Goal: Transaction & Acquisition: Obtain resource

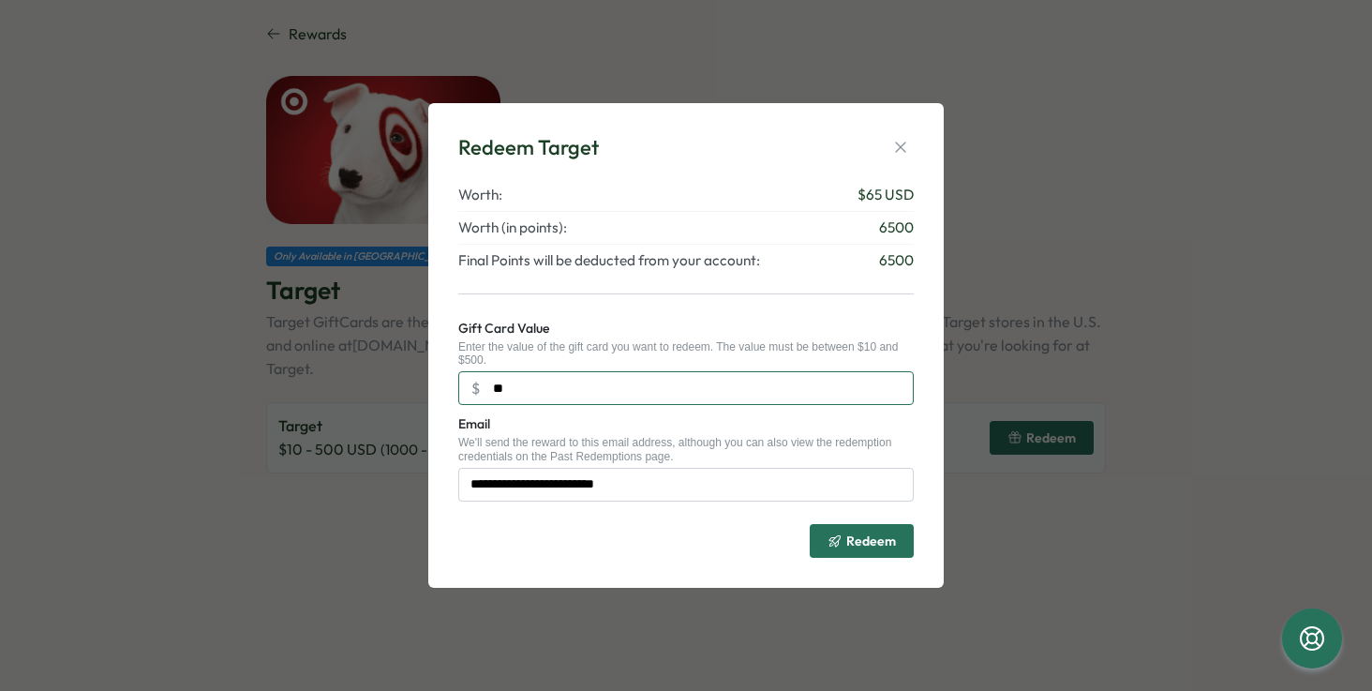
click at [513, 388] on input "**" at bounding box center [686, 388] width 456 height 34
type input "**"
click at [869, 542] on span "Redeem" at bounding box center [871, 540] width 50 height 13
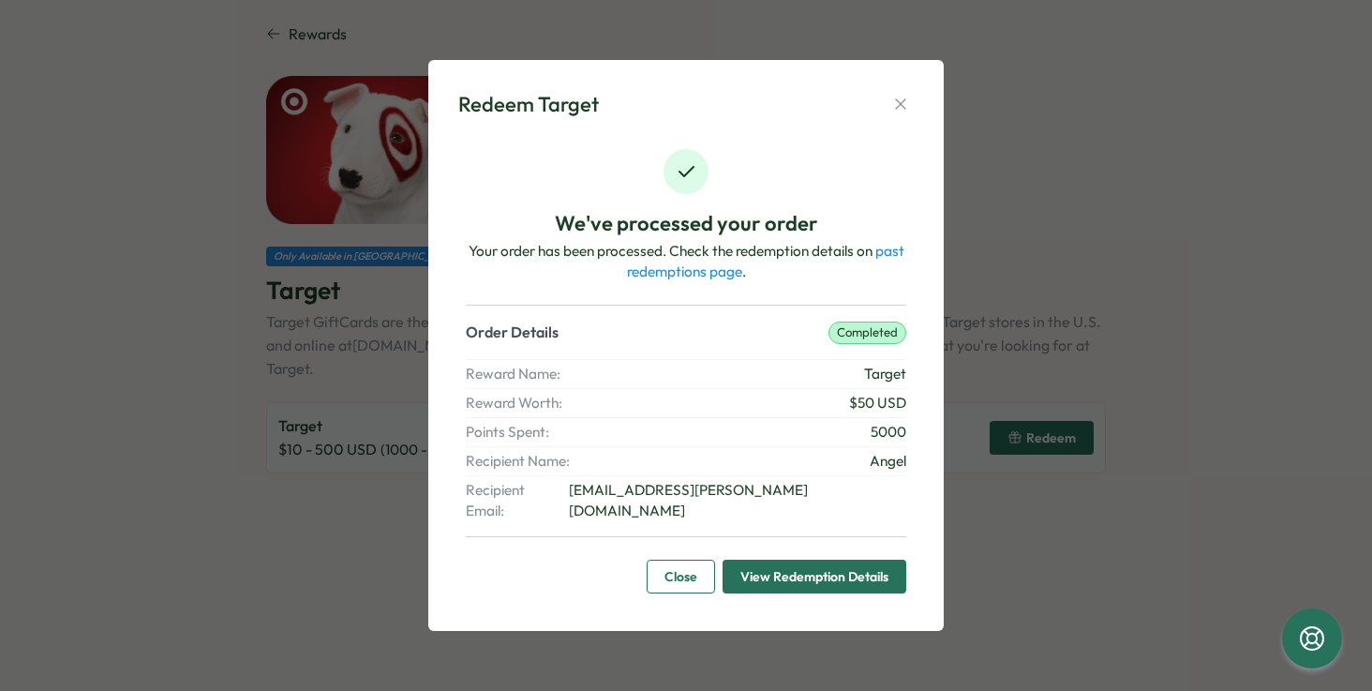
click at [816, 568] on span "View Redemption Details" at bounding box center [814, 577] width 148 height 32
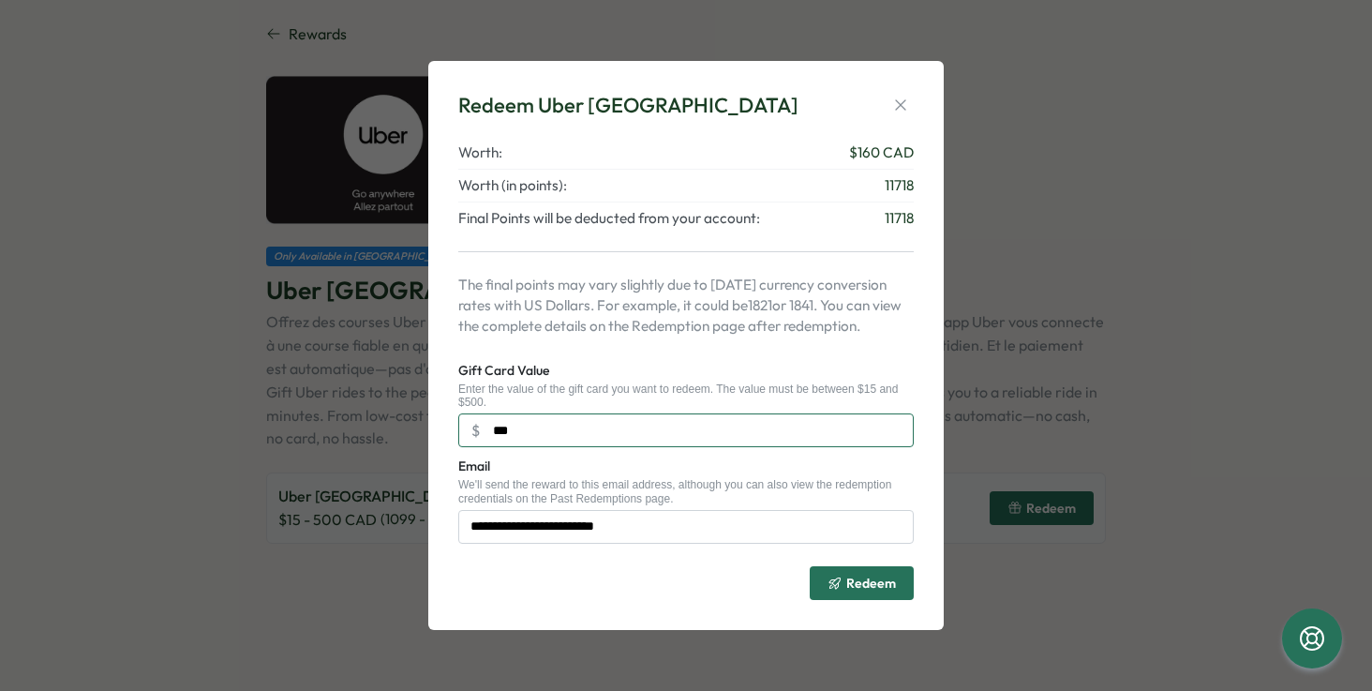
type input "***"
click at [859, 579] on span "Redeem" at bounding box center [871, 582] width 50 height 13
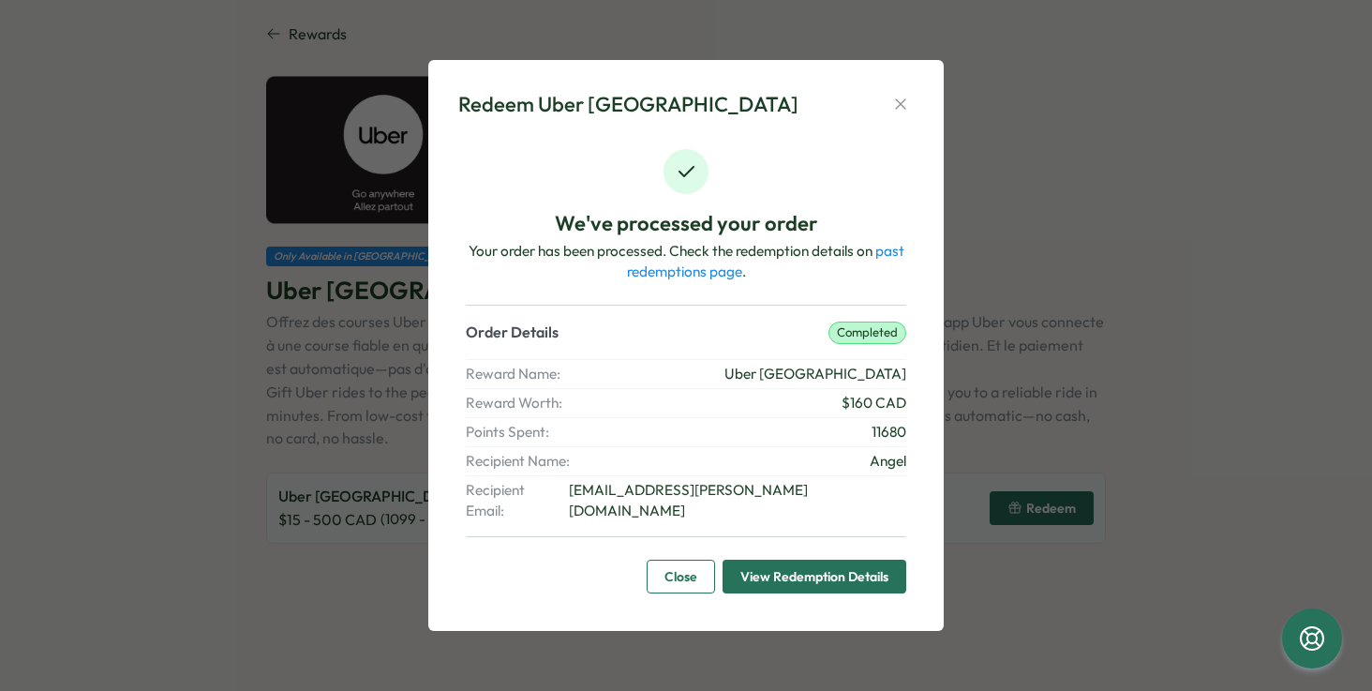
click at [777, 563] on span "View Redemption Details" at bounding box center [814, 577] width 148 height 32
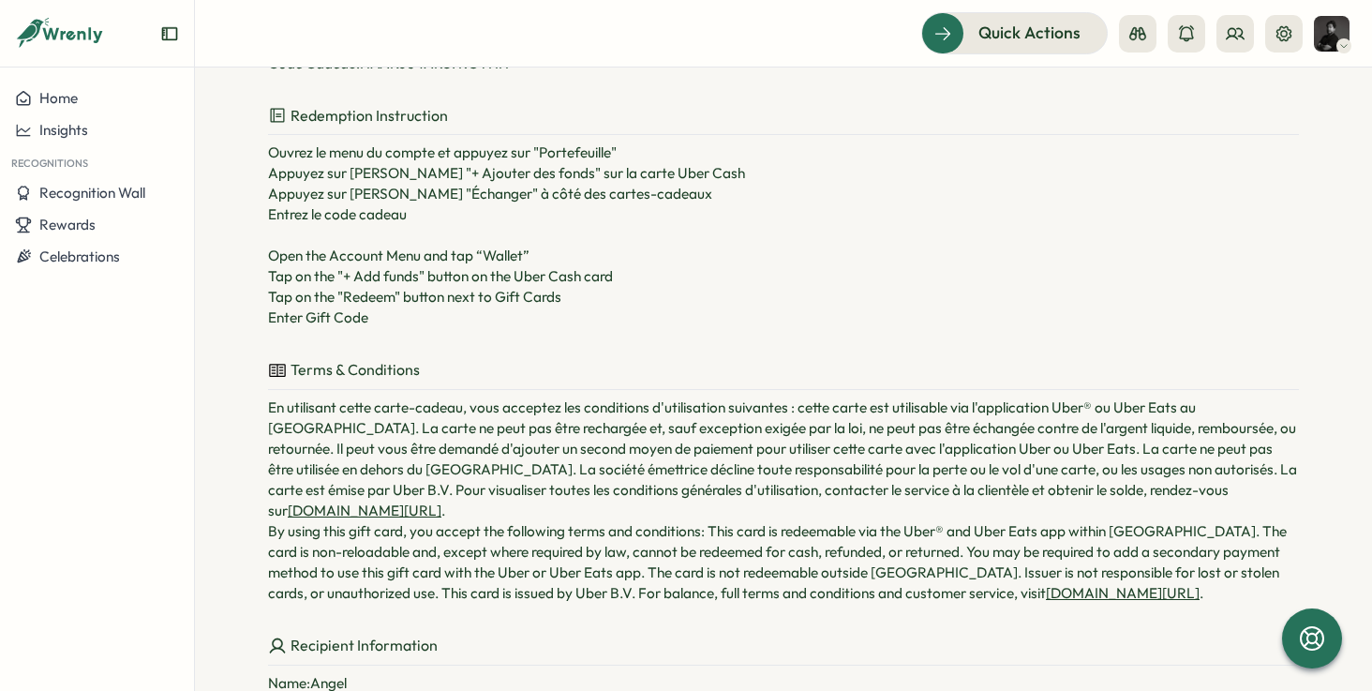
scroll to position [343, 0]
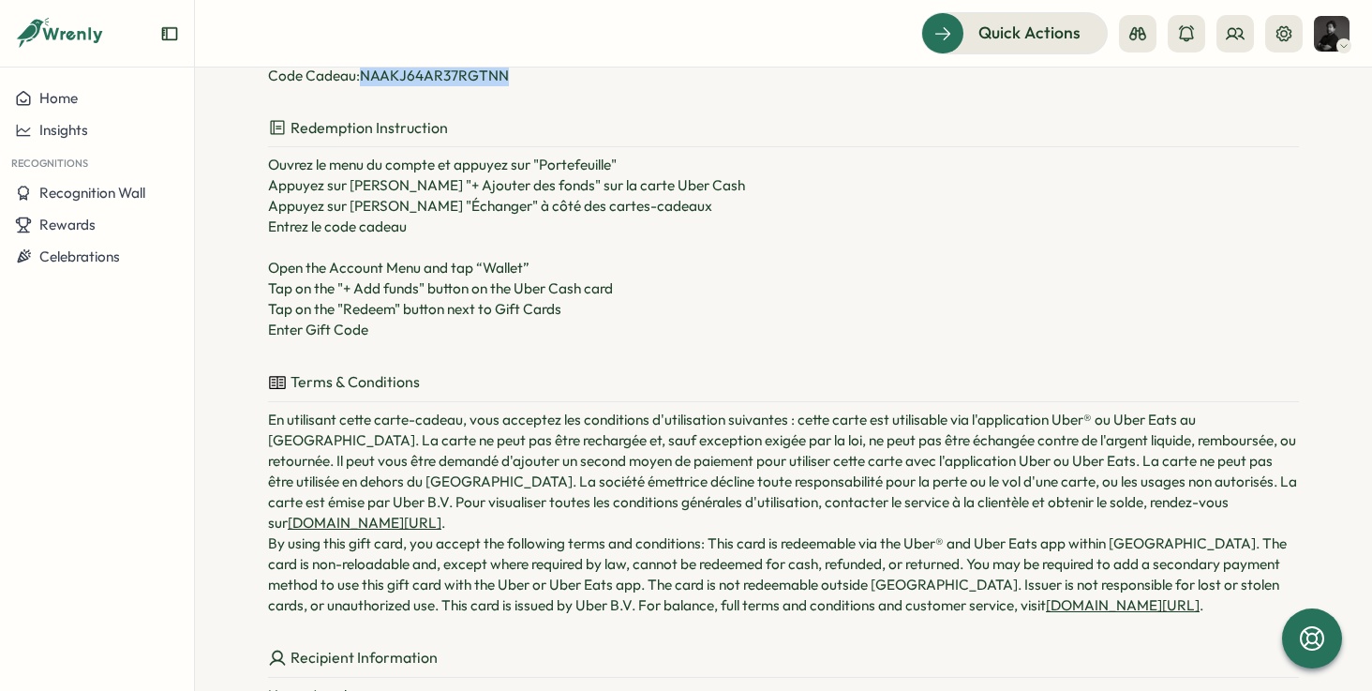
drag, startPoint x: 522, startPoint y: 219, endPoint x: 357, endPoint y: 226, distance: 165.1
click at [357, 86] on p "Code Cadeau : NAAKJ64AR37RGTNN" at bounding box center [783, 76] width 1031 height 21
copy p "NAAKJ64AR37RGTNN"
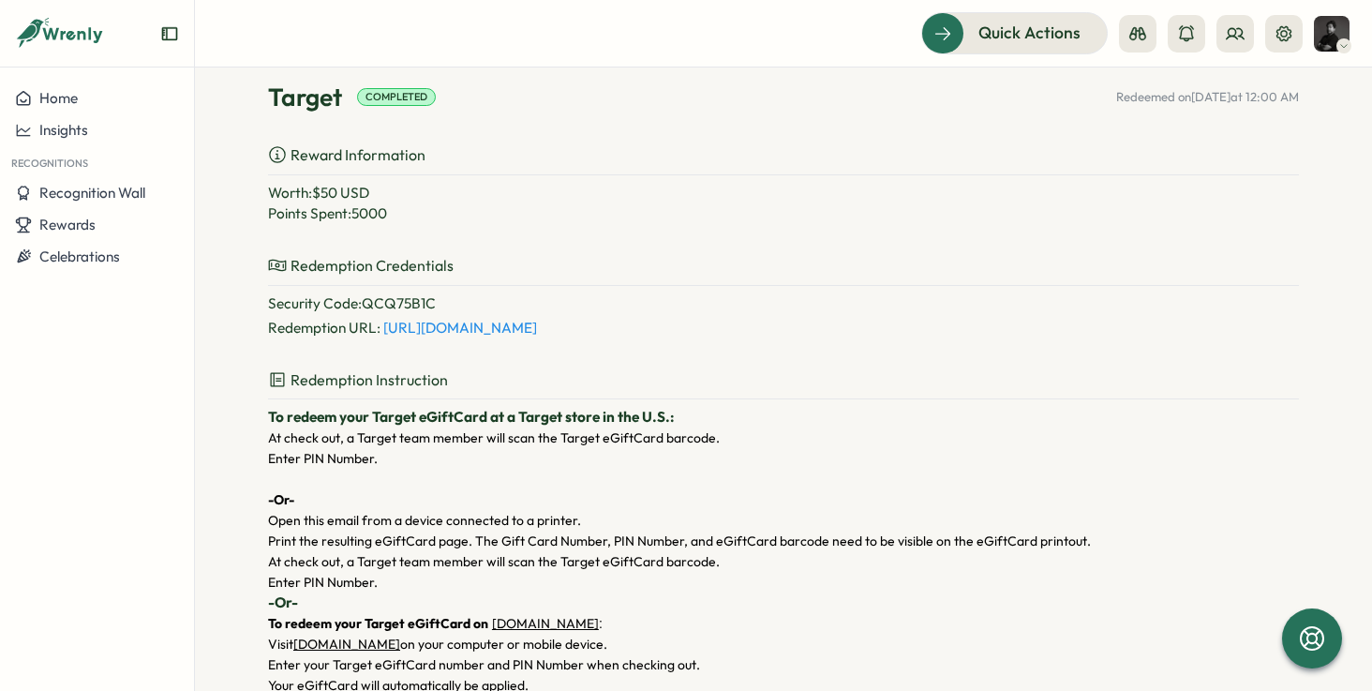
scroll to position [127, 0]
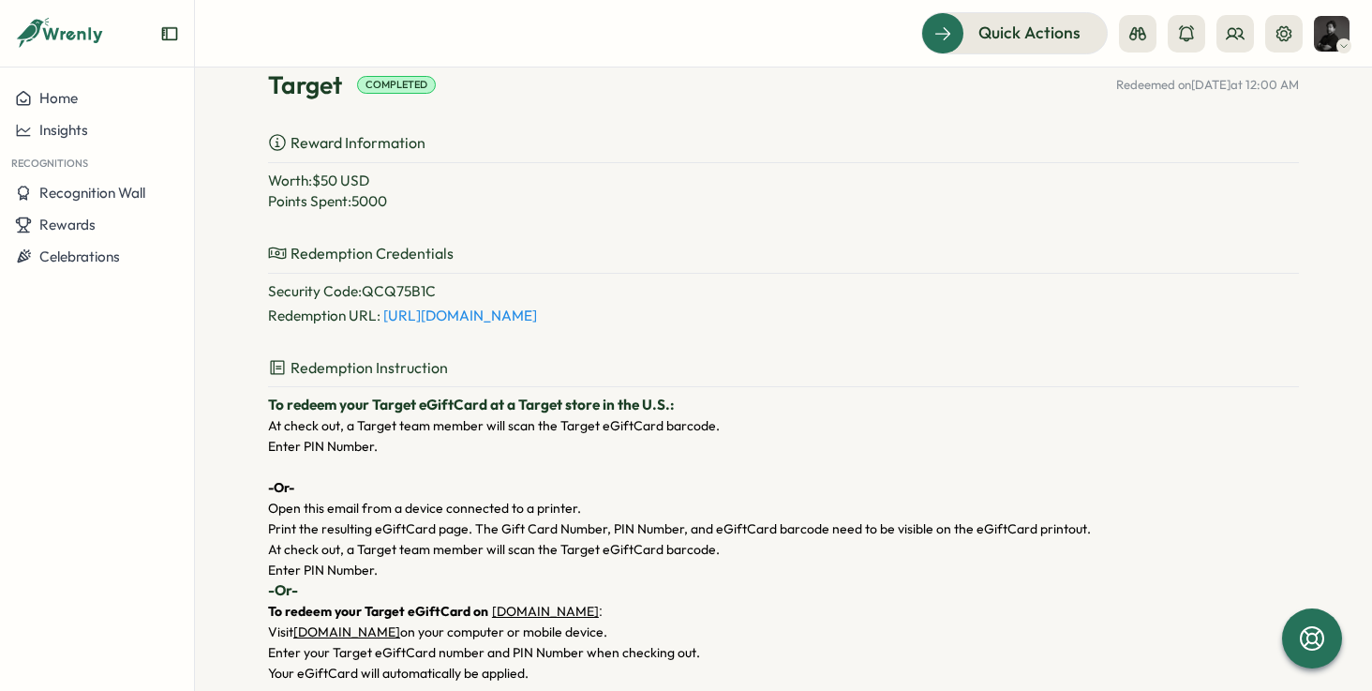
click at [838, 199] on div "Target Completed Redeemed on Aug 12, 2025 at 12:00 AM Reward Information Worth:…" at bounding box center [783, 586] width 1031 height 1096
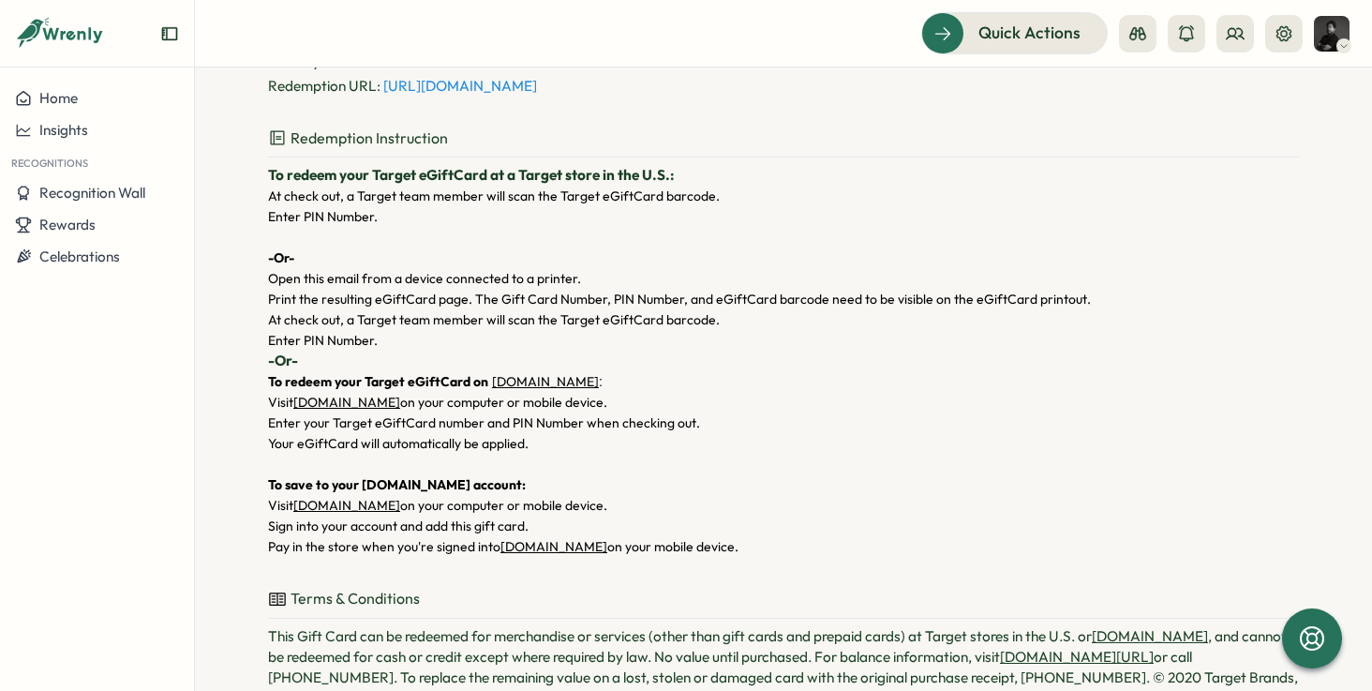
scroll to position [348, 0]
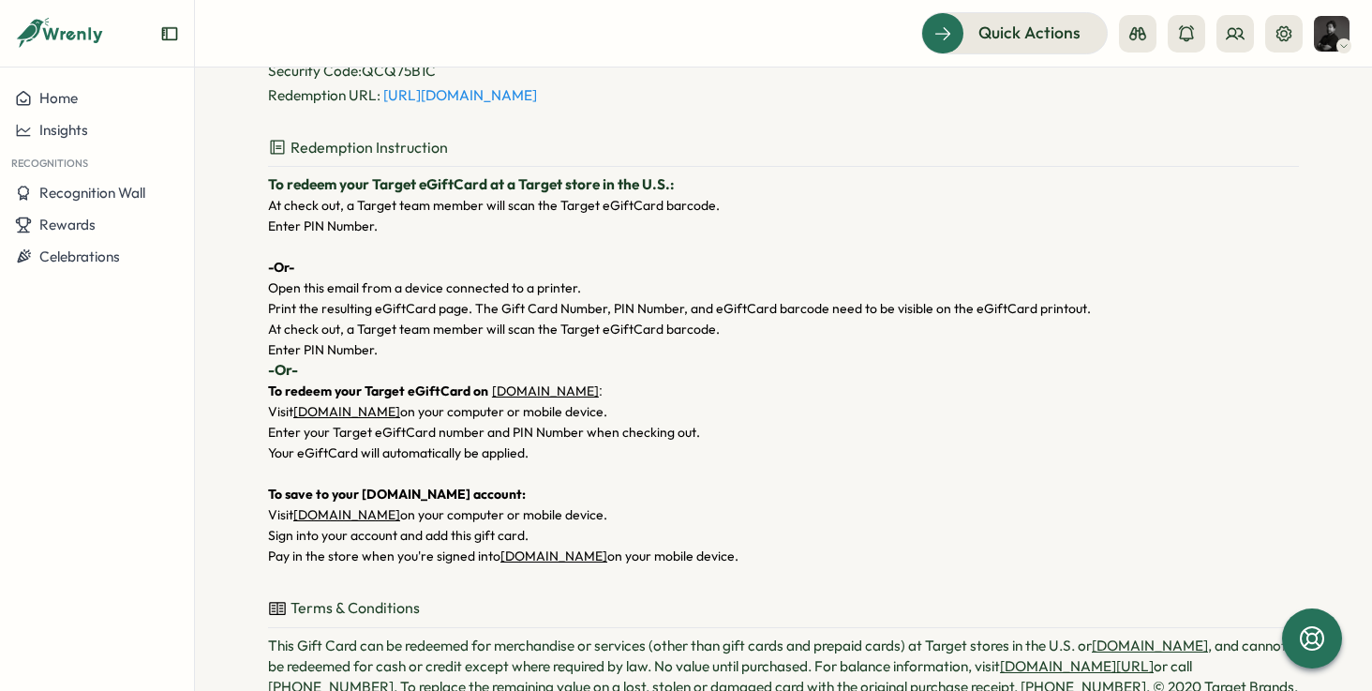
drag, startPoint x: 1205, startPoint y: 237, endPoint x: 250, endPoint y: 209, distance: 955.5
click at [250, 209] on section "Past Redemptions Target Completed Redeemed on Aug 12, 2025 at 12:00 AM Reward I…" at bounding box center [783, 378] width 1177 height 623
copy div "Security Code : QCQ75B1C Redemption URL : https://codes.rewardcodes.com/r2/1/mc…"
